Goal: Find specific page/section: Find specific page/section

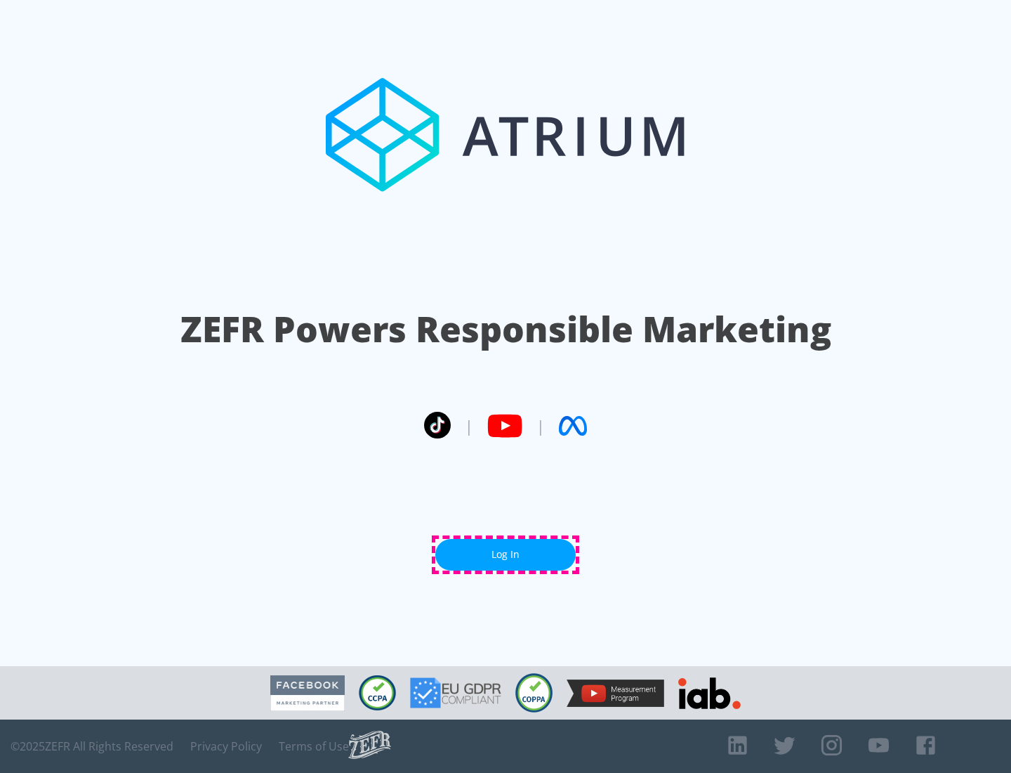
click at [506, 554] on link "Log In" at bounding box center [505, 555] width 140 height 32
